Goal: Check status: Check status

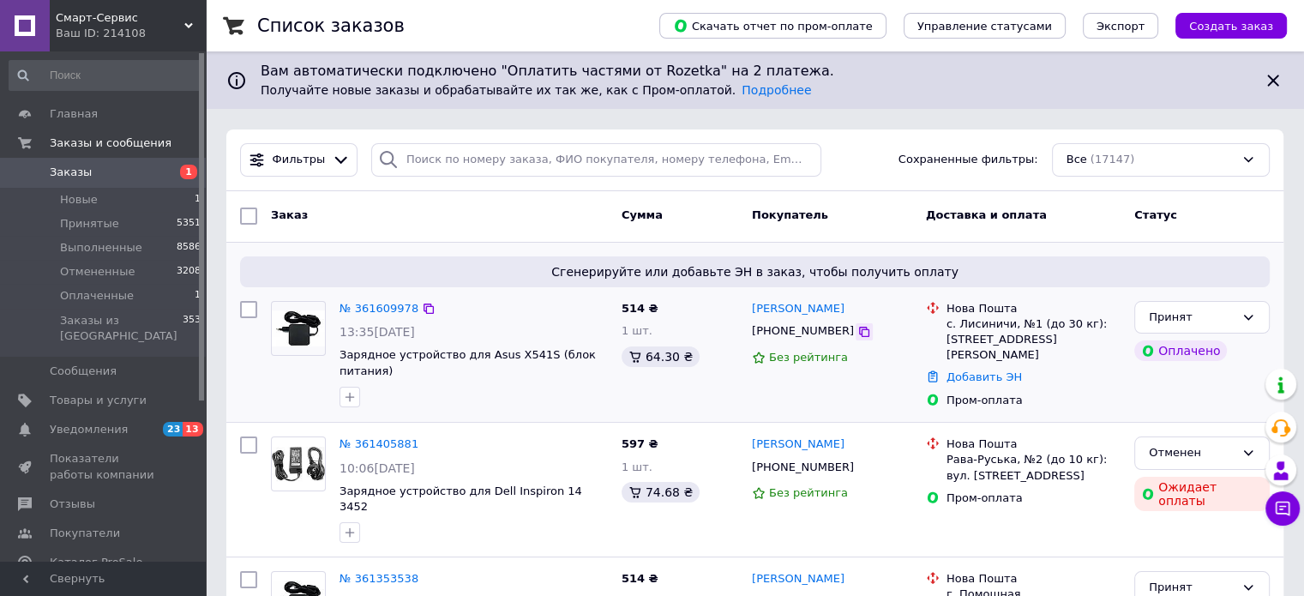
click at [857, 332] on icon at bounding box center [864, 332] width 14 height 14
click at [972, 370] on link "Добавить ЭН" at bounding box center [984, 376] width 75 height 13
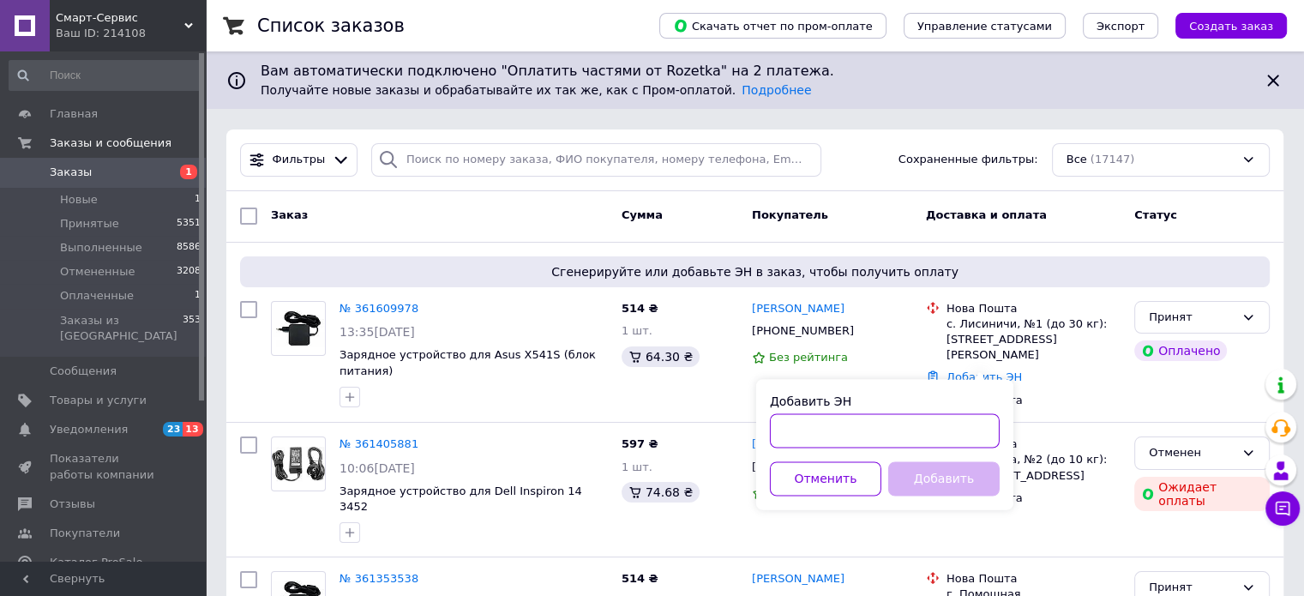
click at [868, 429] on input "Добавить ЭН" at bounding box center [885, 430] width 230 height 34
paste input "20451247308505"
type input "20451247308505"
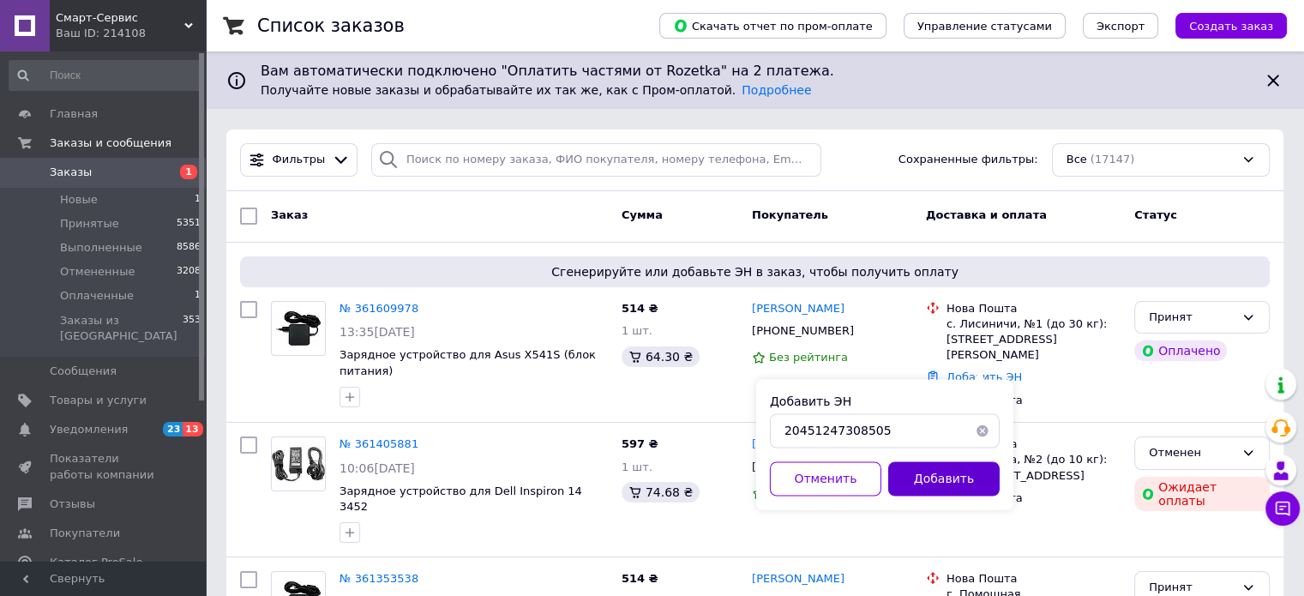
click at [941, 468] on button "Добавить" at bounding box center [943, 478] width 111 height 34
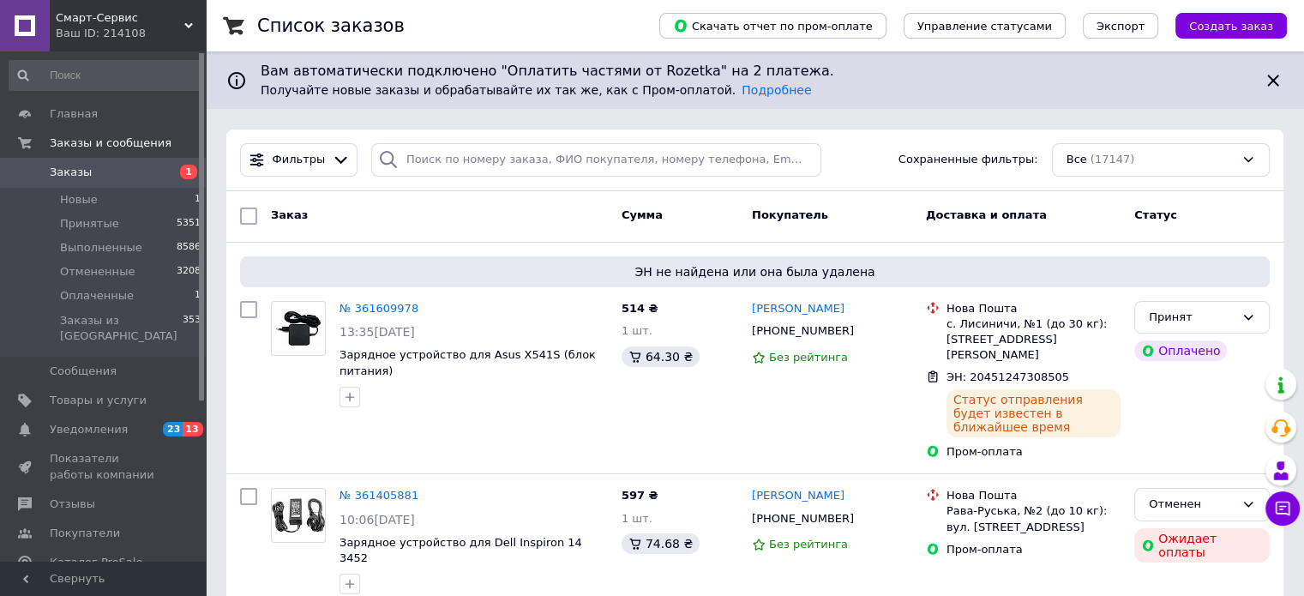
click at [148, 172] on span "Заказы" at bounding box center [104, 172] width 109 height 15
